Goal: Task Accomplishment & Management: Manage account settings

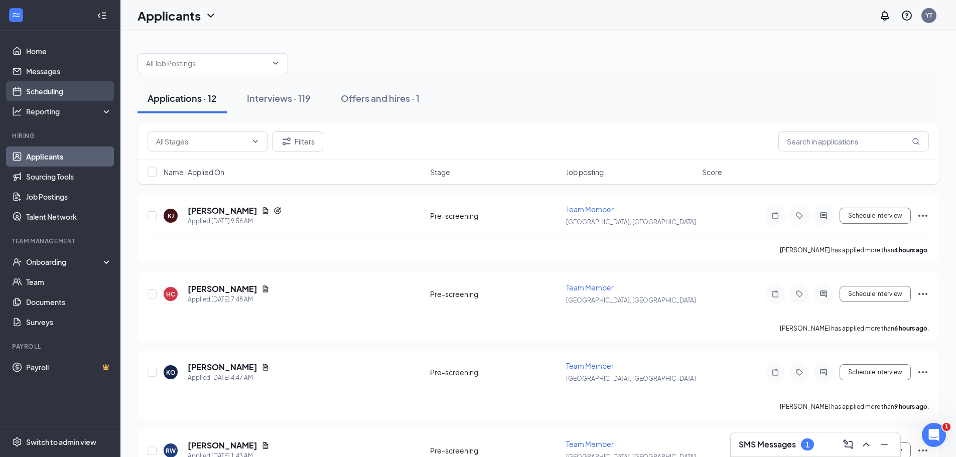
click at [35, 88] on link "Scheduling" at bounding box center [69, 91] width 86 height 20
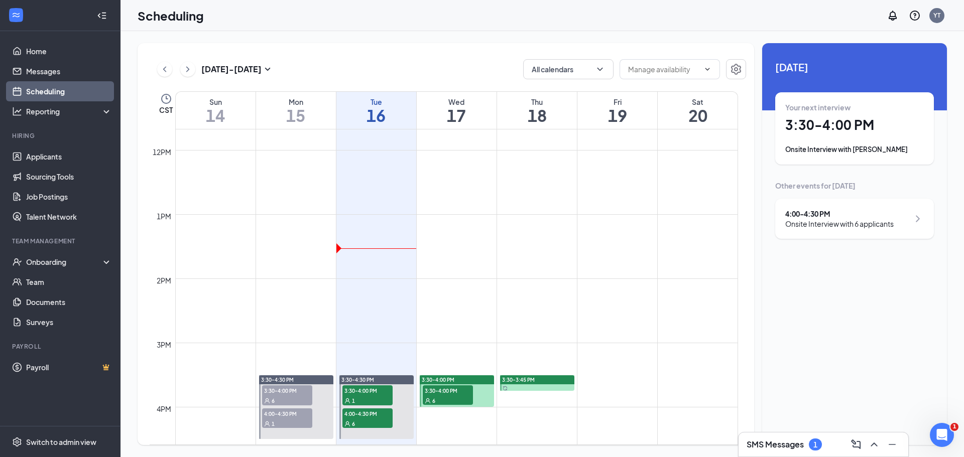
scroll to position [794, 0]
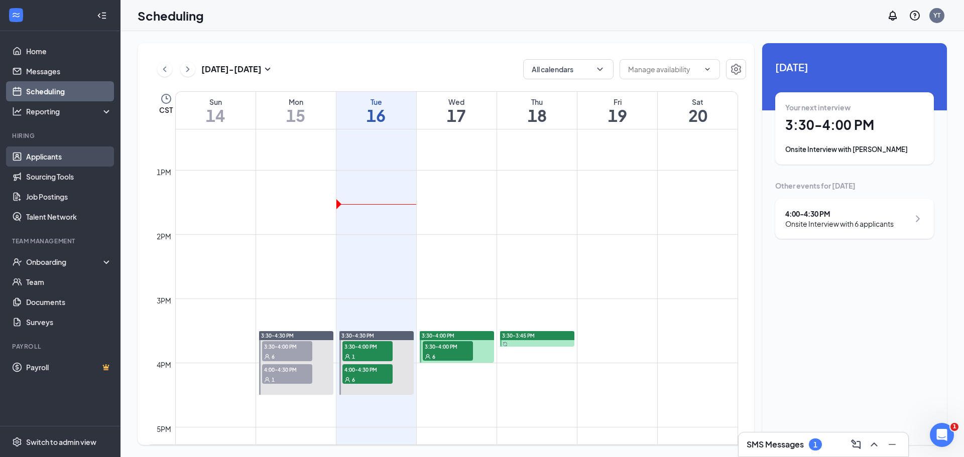
click at [47, 154] on link "Applicants" at bounding box center [69, 157] width 86 height 20
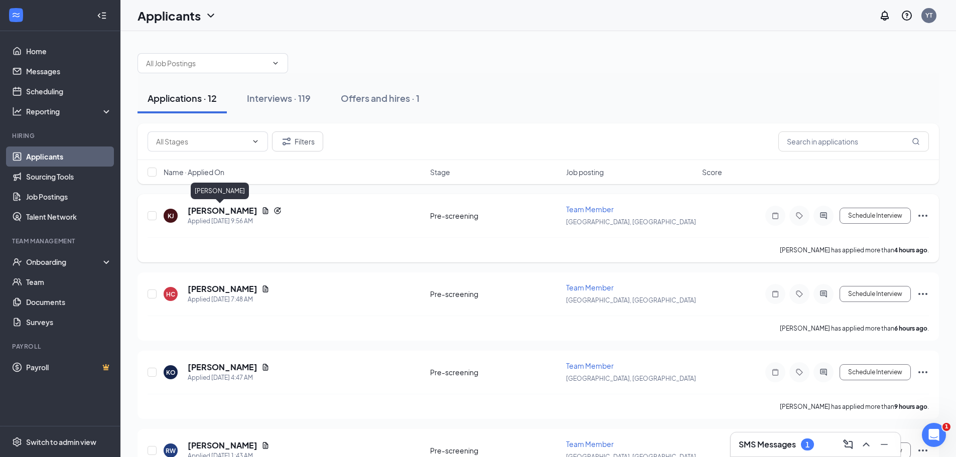
click at [240, 209] on h5 "[PERSON_NAME]" at bounding box center [223, 210] width 70 height 11
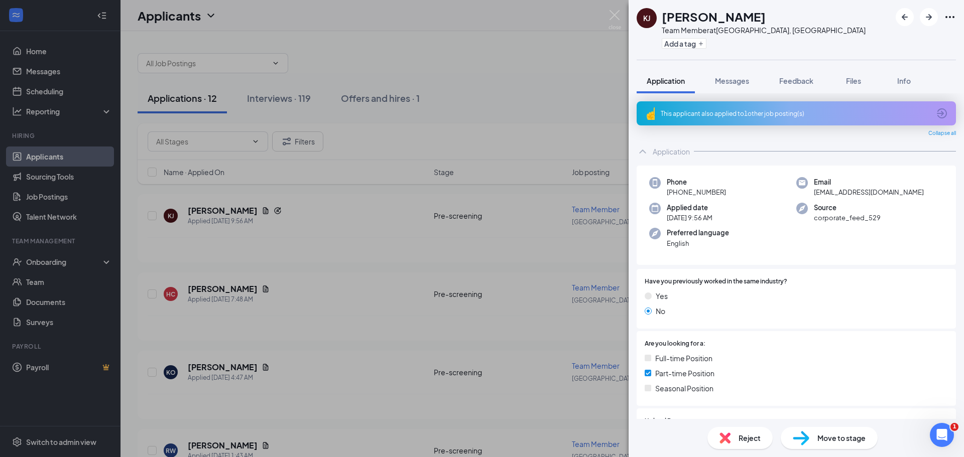
click at [750, 443] on span "Reject" at bounding box center [749, 438] width 22 height 11
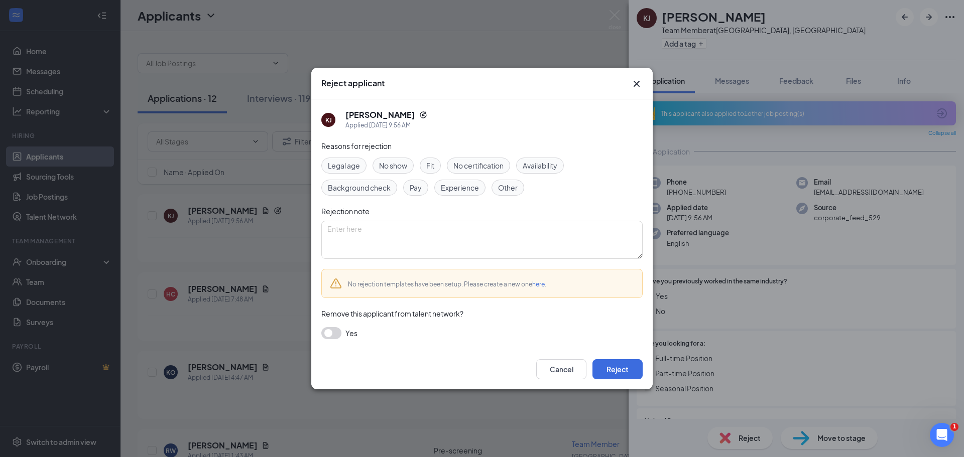
click at [634, 387] on div "Cancel Reject" at bounding box center [481, 369] width 341 height 40
click at [623, 366] on button "Reject" at bounding box center [617, 369] width 50 height 20
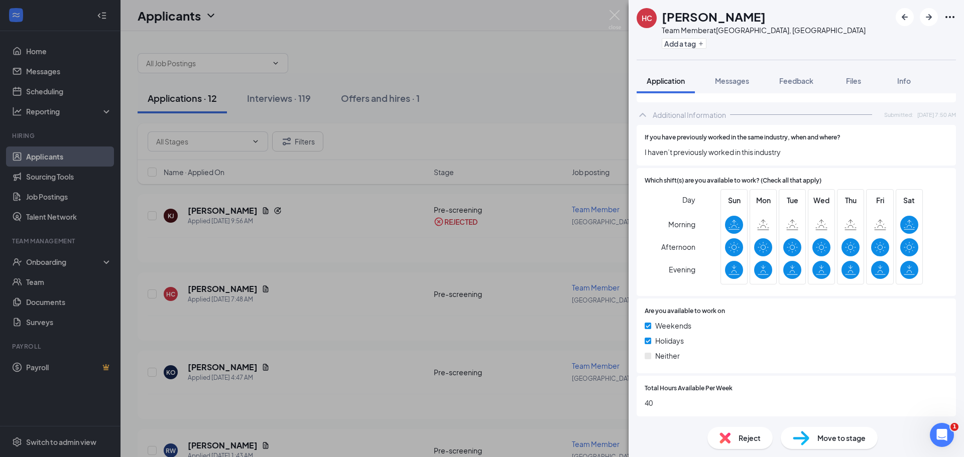
click at [823, 438] on span "Move to stage" at bounding box center [841, 438] width 48 height 11
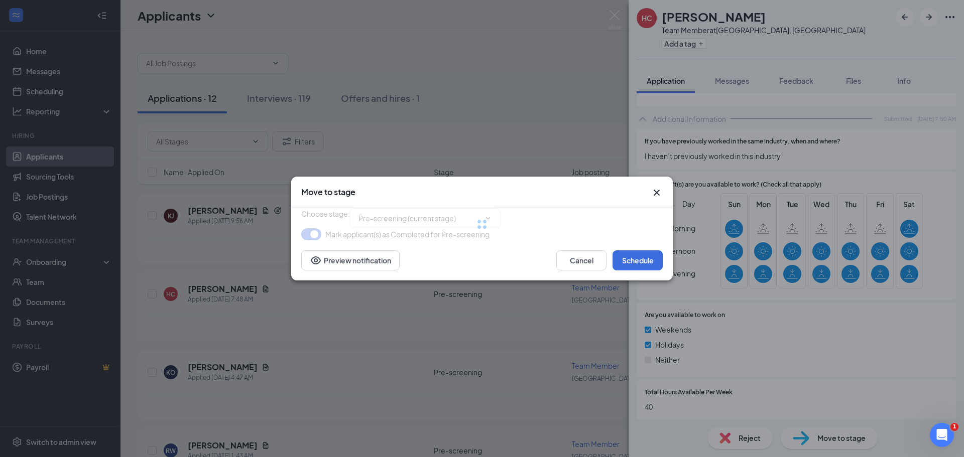
type input "Onsite Interview (next stage)"
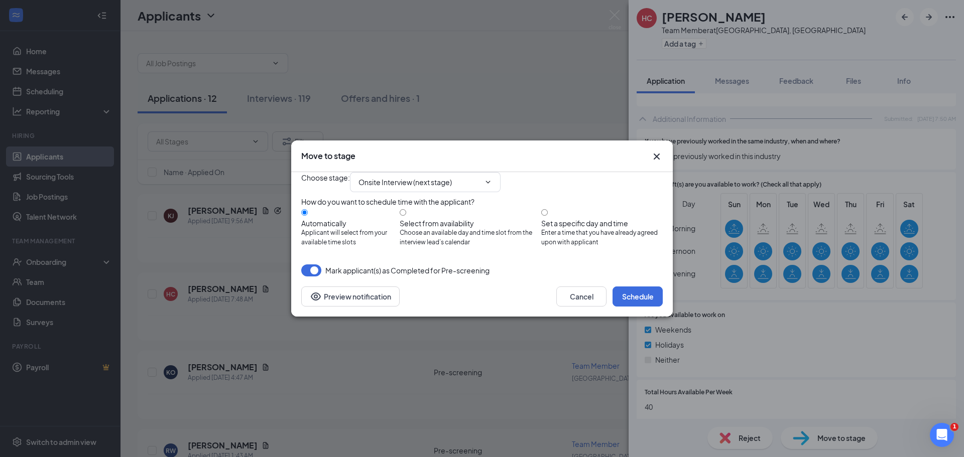
click at [641, 306] on div "Cancel Schedule Preview notification" at bounding box center [481, 297] width 381 height 40
click at [644, 307] on button "Schedule" at bounding box center [637, 297] width 50 height 20
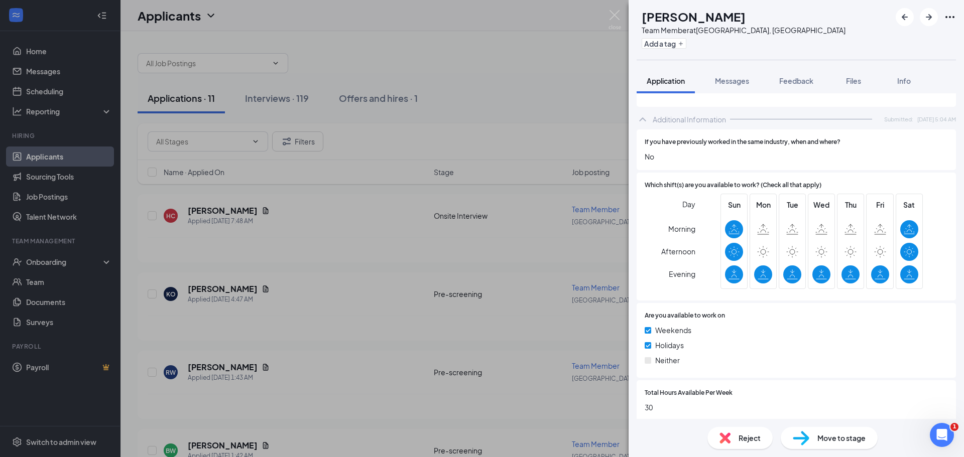
scroll to position [459, 0]
click at [840, 441] on span "Move to stage" at bounding box center [841, 438] width 48 height 11
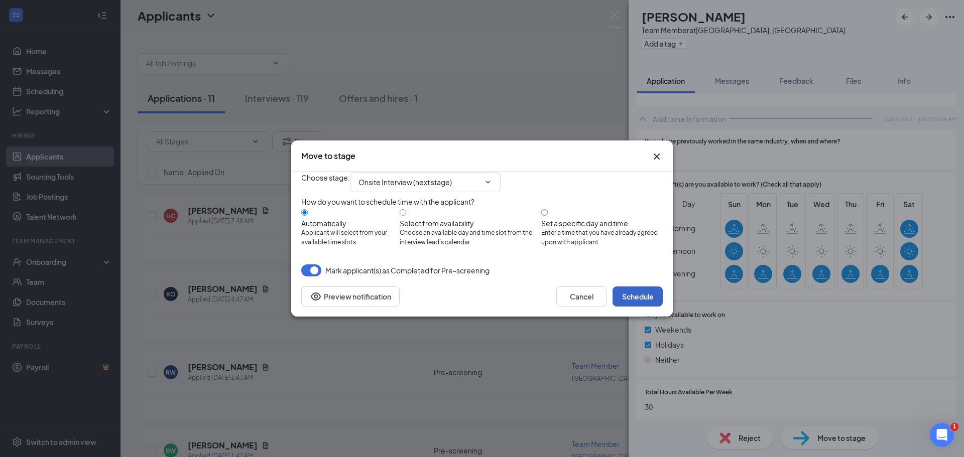
click at [644, 307] on button "Schedule" at bounding box center [637, 297] width 50 height 20
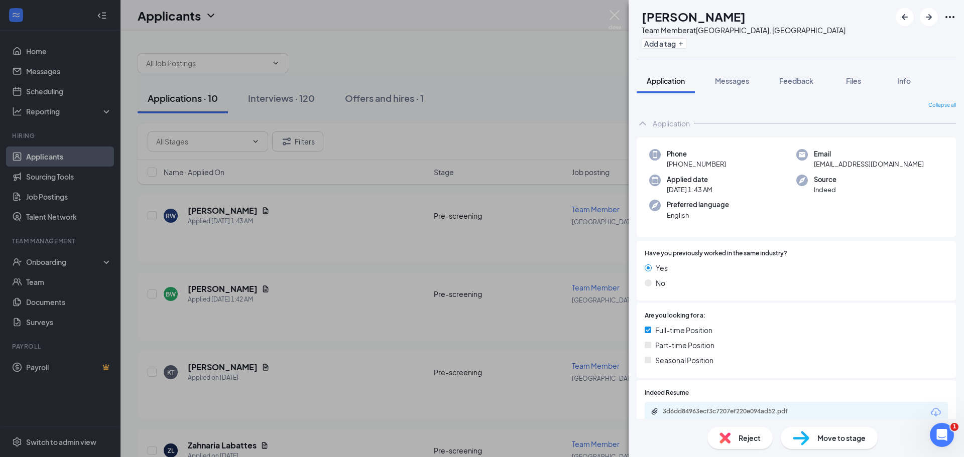
click at [740, 438] on span "Reject" at bounding box center [749, 438] width 22 height 11
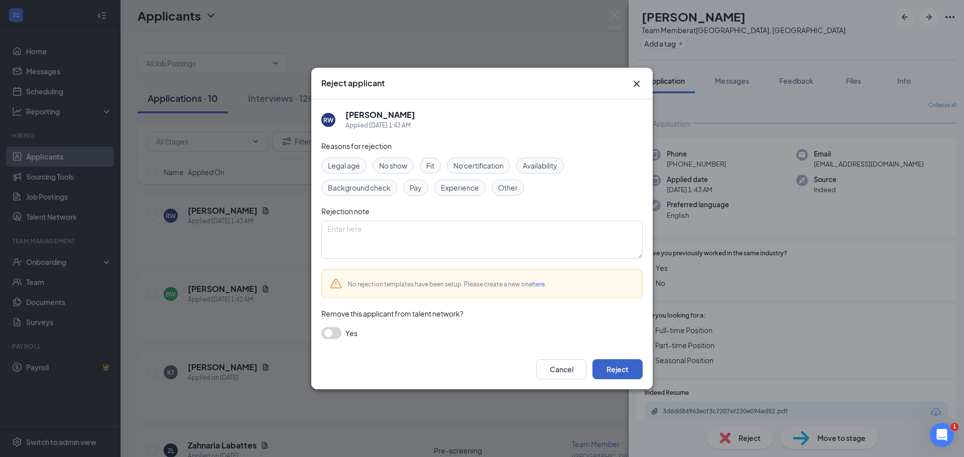
click at [614, 372] on button "Reject" at bounding box center [617, 369] width 50 height 20
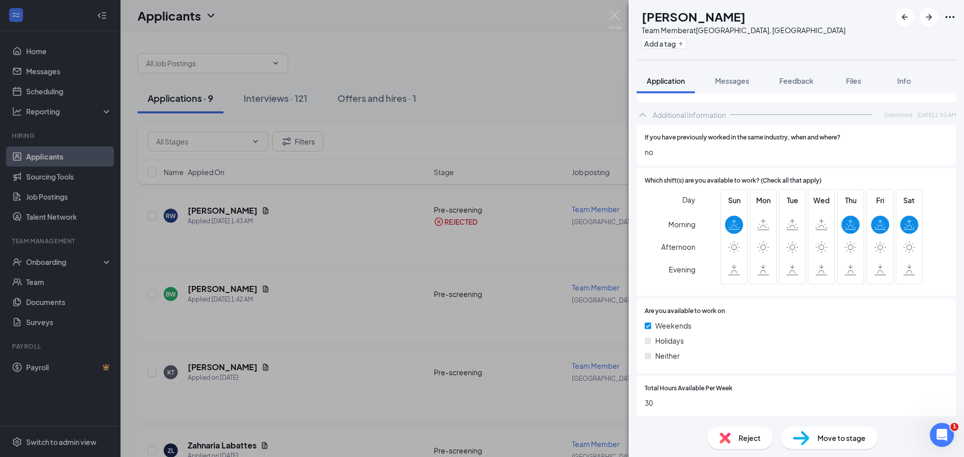
click at [752, 443] on span "Reject" at bounding box center [749, 438] width 22 height 11
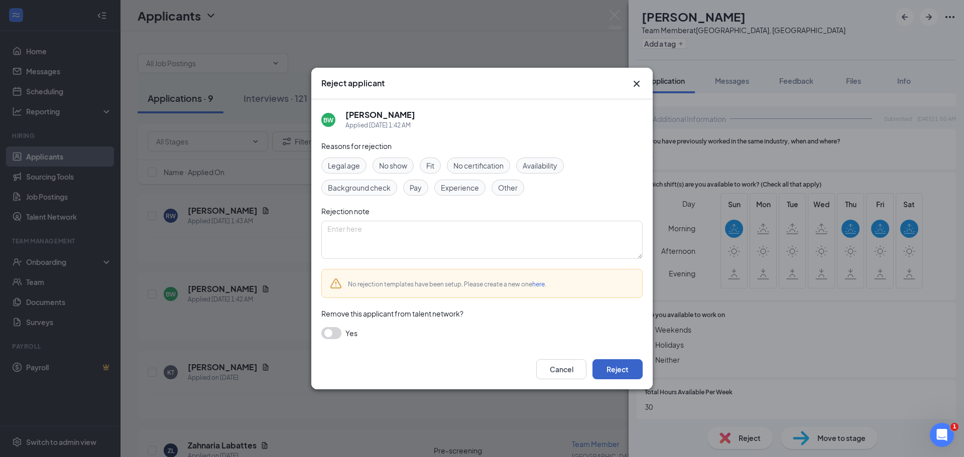
click at [636, 373] on button "Reject" at bounding box center [617, 369] width 50 height 20
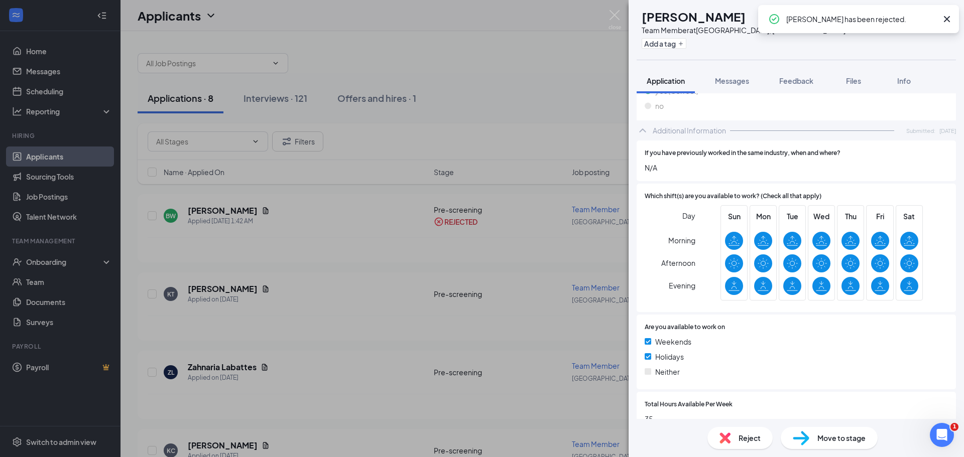
scroll to position [442, 0]
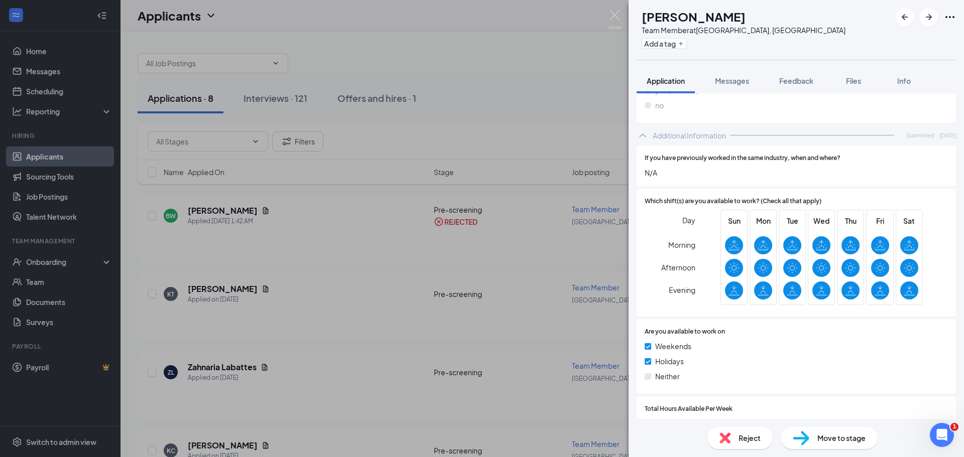
click at [830, 440] on span "Move to stage" at bounding box center [841, 438] width 48 height 11
type input "Onsite Interview (next stage)"
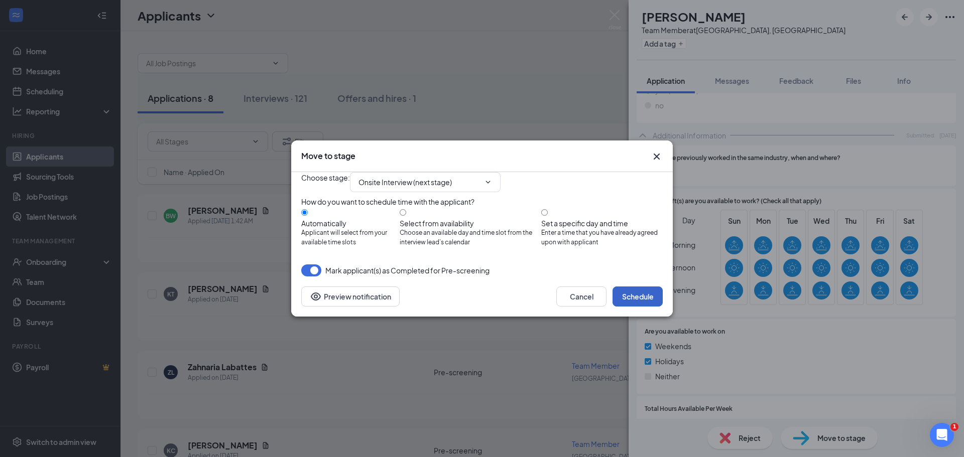
click at [652, 307] on button "Schedule" at bounding box center [637, 297] width 50 height 20
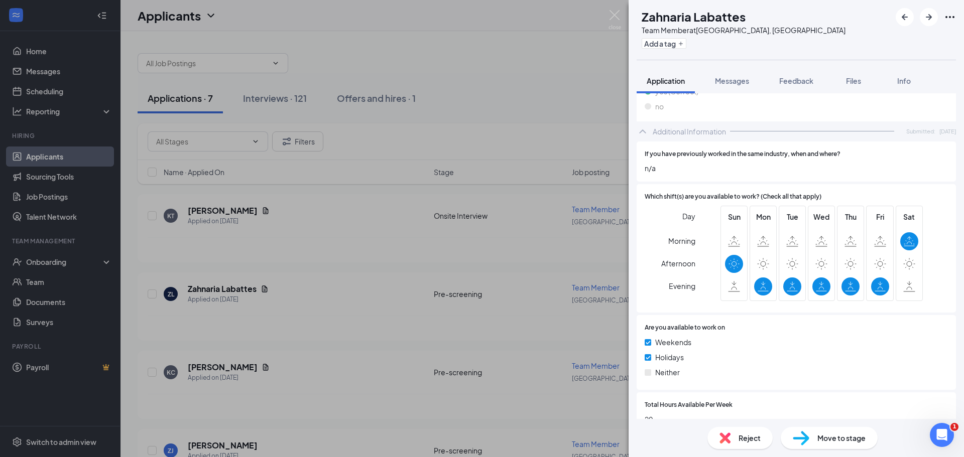
scroll to position [451, 0]
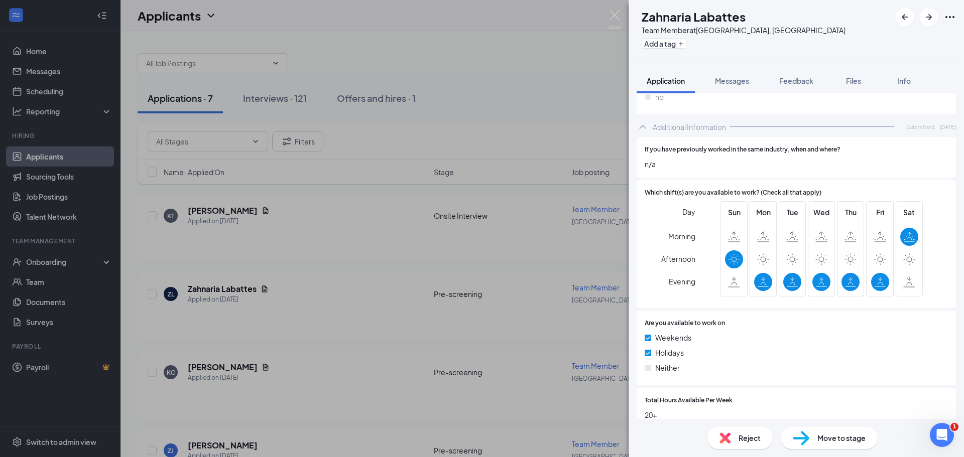
click at [746, 438] on span "Reject" at bounding box center [749, 438] width 22 height 11
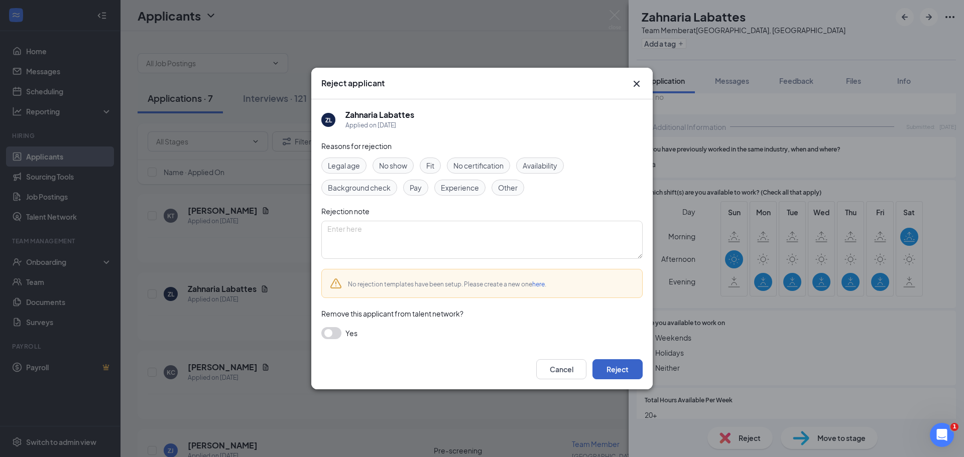
click at [615, 367] on button "Reject" at bounding box center [617, 369] width 50 height 20
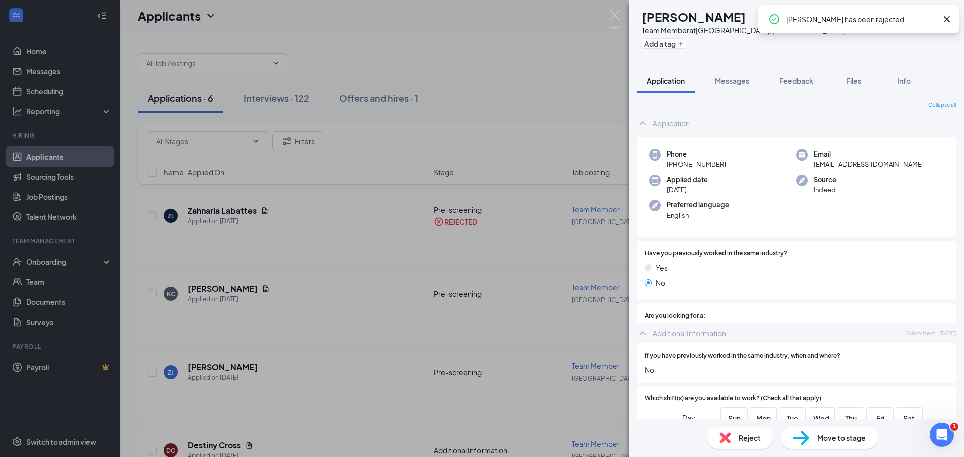
click at [738, 438] on span "Reject" at bounding box center [749, 438] width 22 height 11
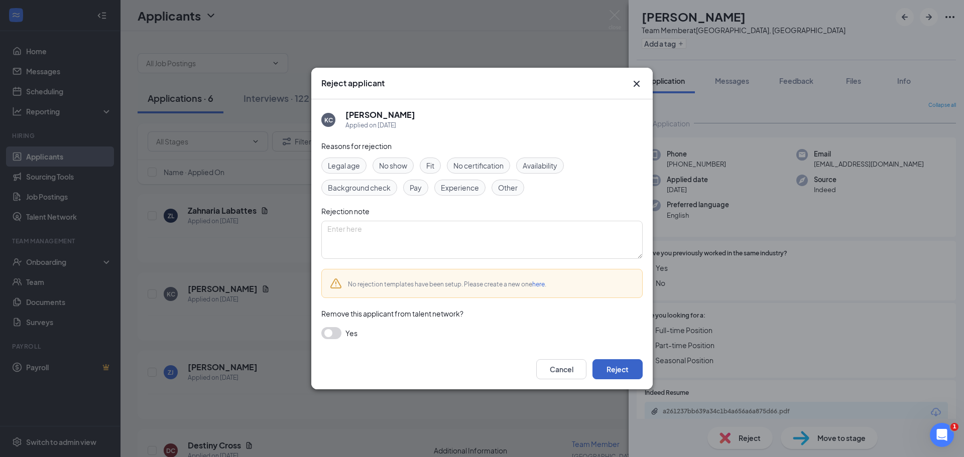
click at [634, 375] on button "Reject" at bounding box center [617, 369] width 50 height 20
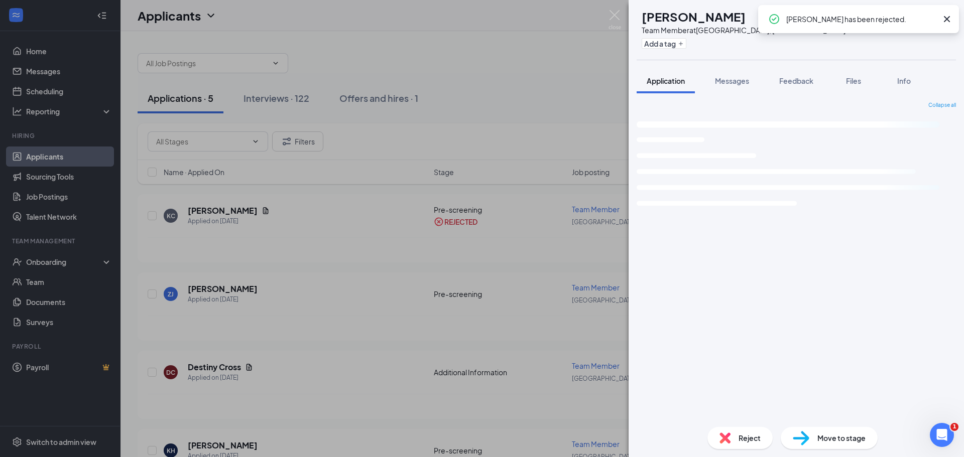
click at [738, 433] on span "Reject" at bounding box center [749, 438] width 22 height 11
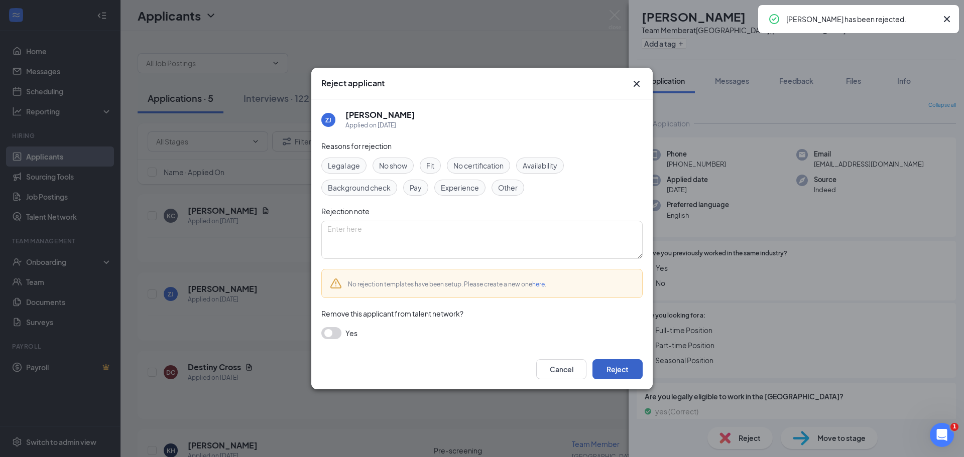
click at [625, 370] on button "Reject" at bounding box center [617, 369] width 50 height 20
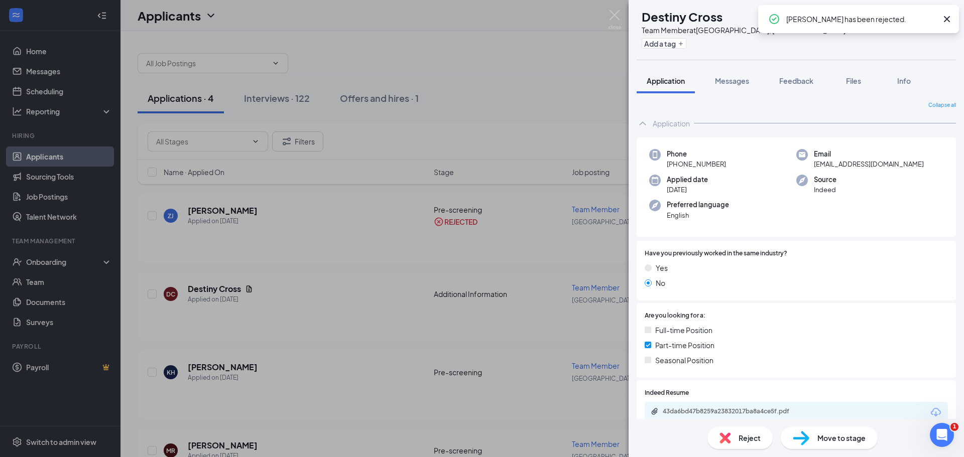
click at [748, 444] on div "Reject" at bounding box center [739, 438] width 65 height 22
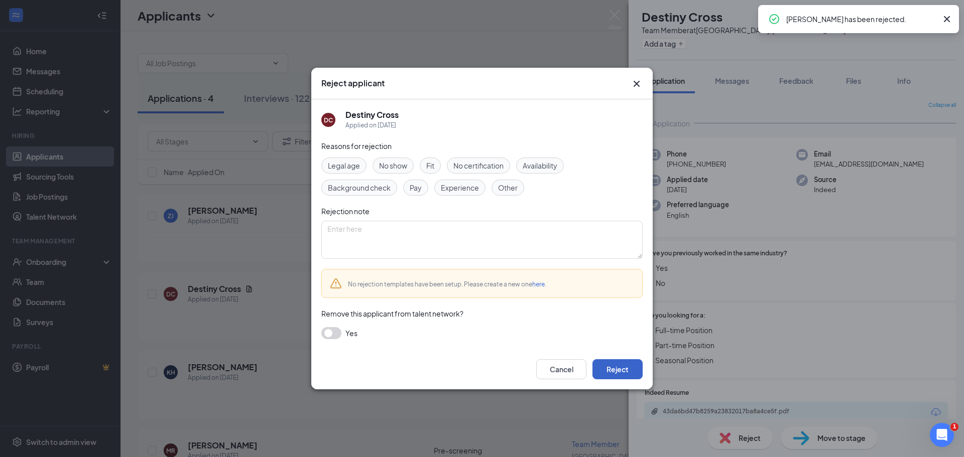
click at [635, 371] on button "Reject" at bounding box center [617, 369] width 50 height 20
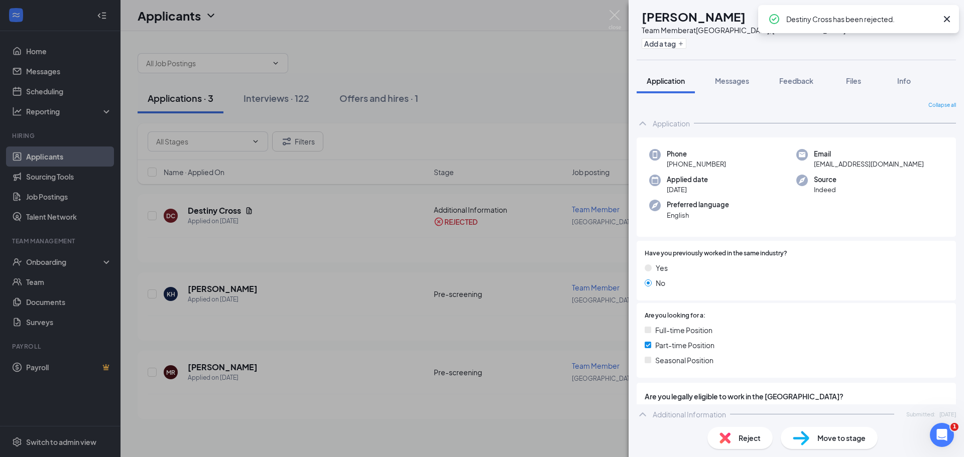
click at [741, 437] on span "Reject" at bounding box center [749, 438] width 22 height 11
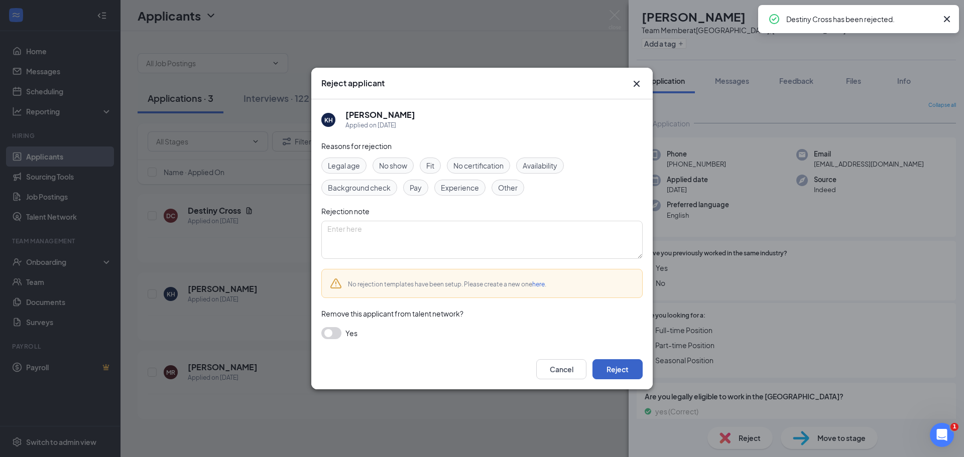
click at [636, 371] on button "Reject" at bounding box center [617, 369] width 50 height 20
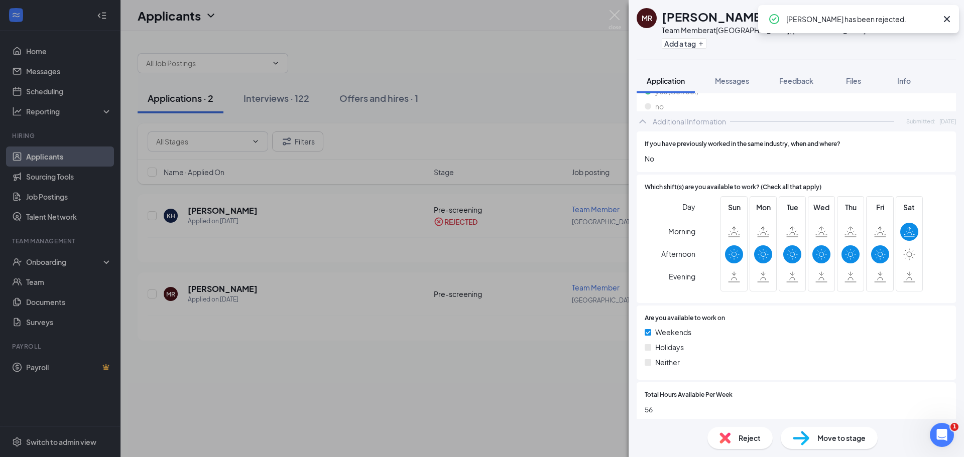
scroll to position [399, 0]
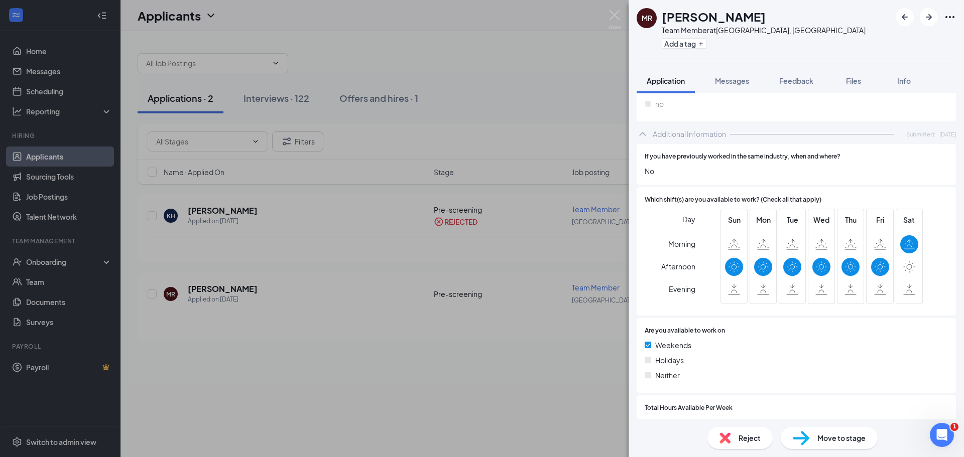
click at [837, 439] on span "Move to stage" at bounding box center [841, 438] width 48 height 11
type input "Onsite Interview (next stage)"
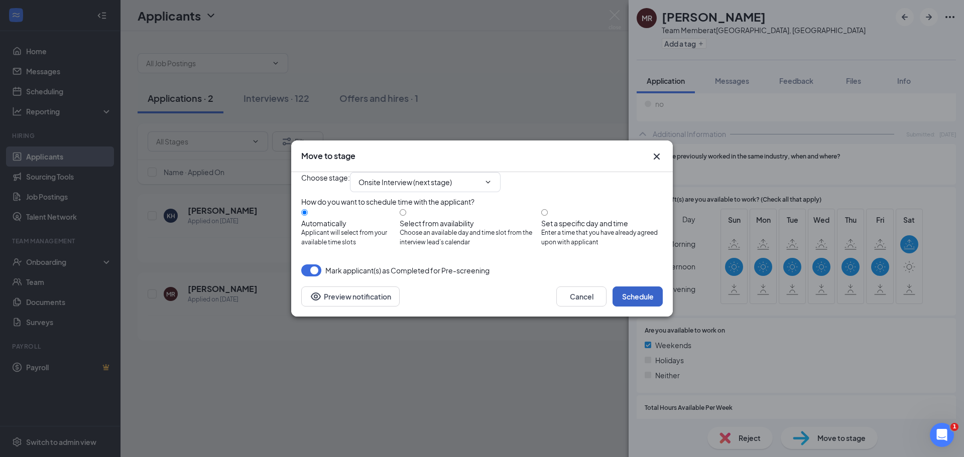
click at [649, 307] on button "Schedule" at bounding box center [637, 297] width 50 height 20
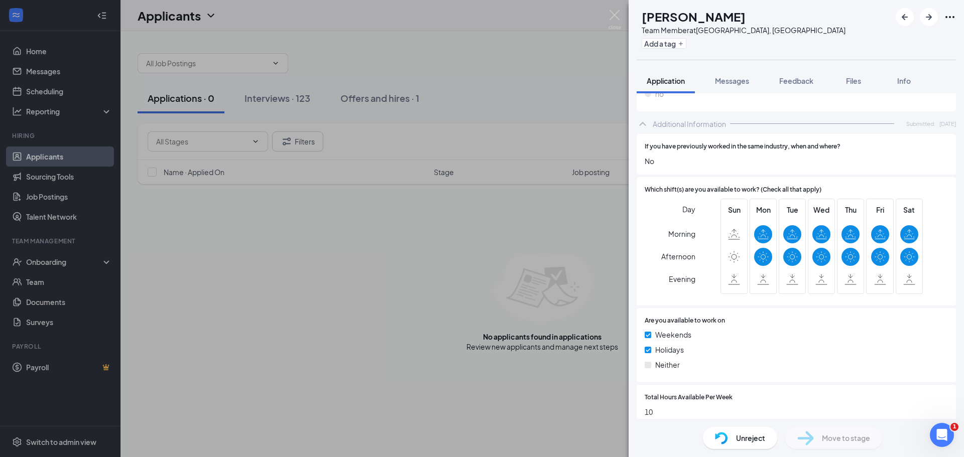
click at [56, 79] on div "KH [PERSON_NAME] Team Member at [GEOGRAPHIC_DATA], [GEOGRAPHIC_DATA] Add a tag …" at bounding box center [482, 228] width 964 height 457
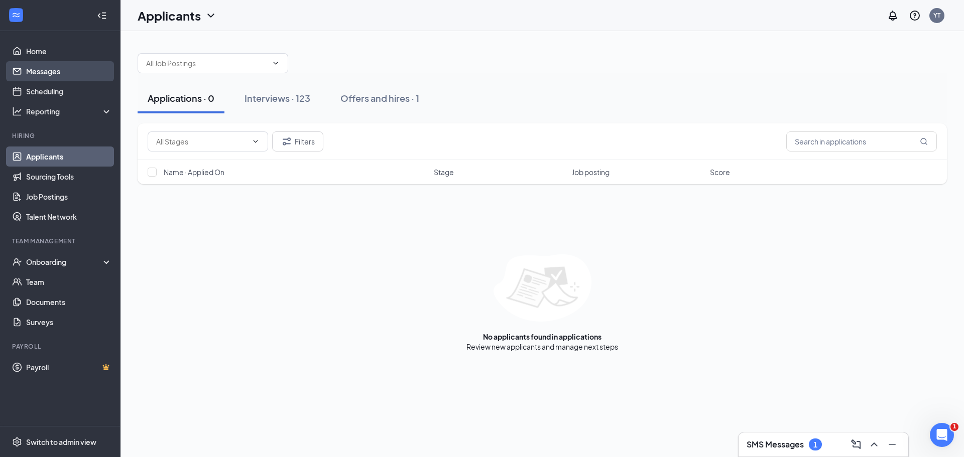
click at [37, 67] on link "Messages" at bounding box center [69, 71] width 86 height 20
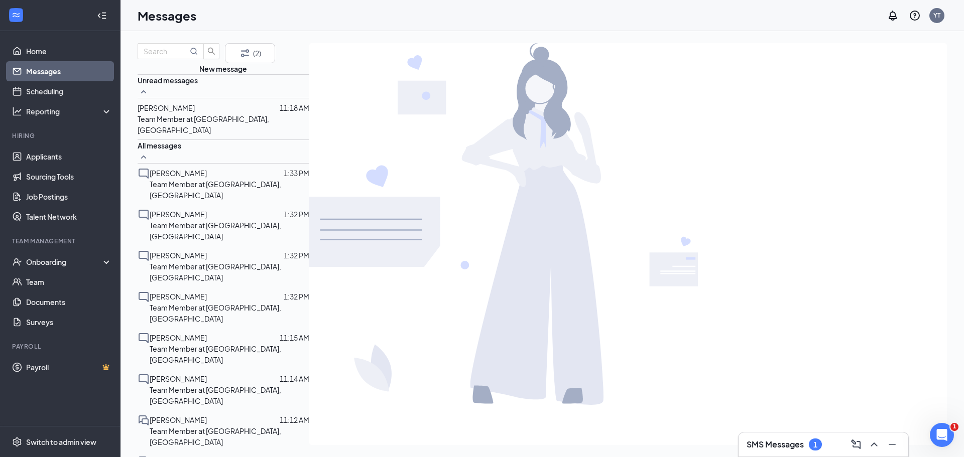
click at [200, 135] on p "Team Member at [GEOGRAPHIC_DATA], [GEOGRAPHIC_DATA]" at bounding box center [224, 124] width 172 height 22
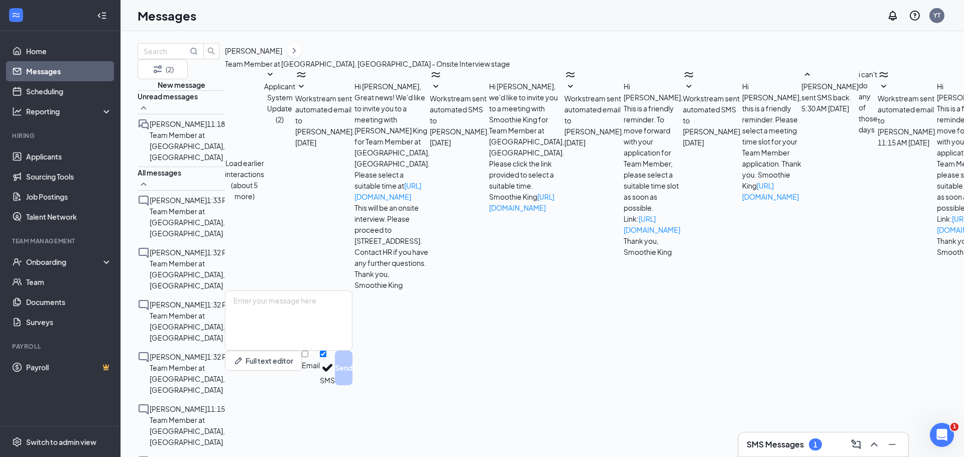
scroll to position [181, 0]
click at [54, 142] on div "Hiring" at bounding box center [61, 136] width 98 height 10
click at [58, 159] on link "Applicants" at bounding box center [69, 157] width 86 height 20
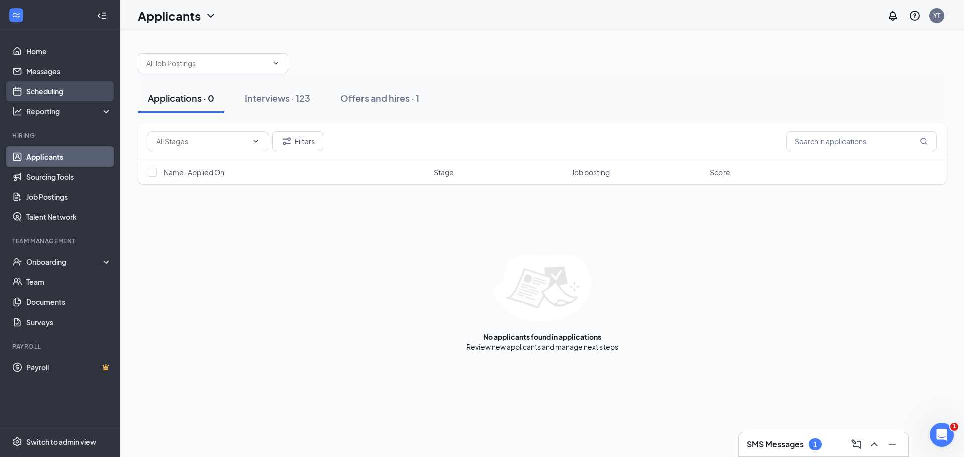
click at [67, 86] on link "Scheduling" at bounding box center [69, 91] width 86 height 20
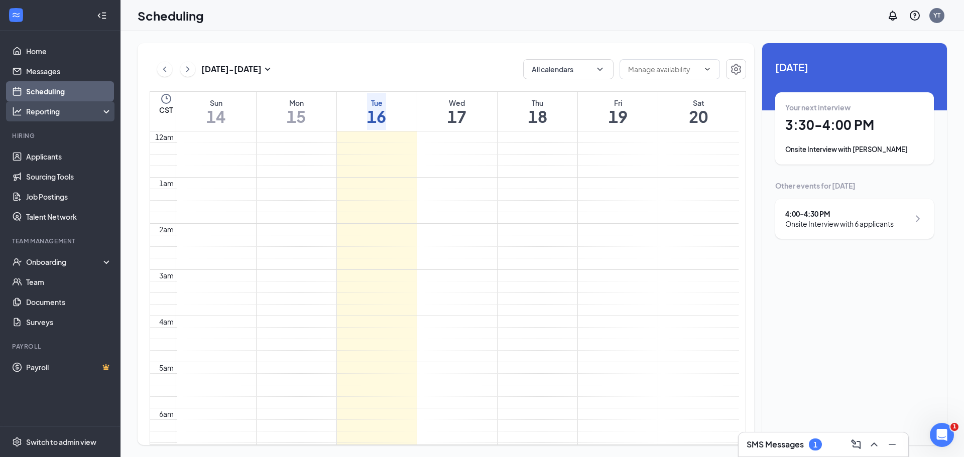
scroll to position [493, 0]
